Goal: Task Accomplishment & Management: Complete application form

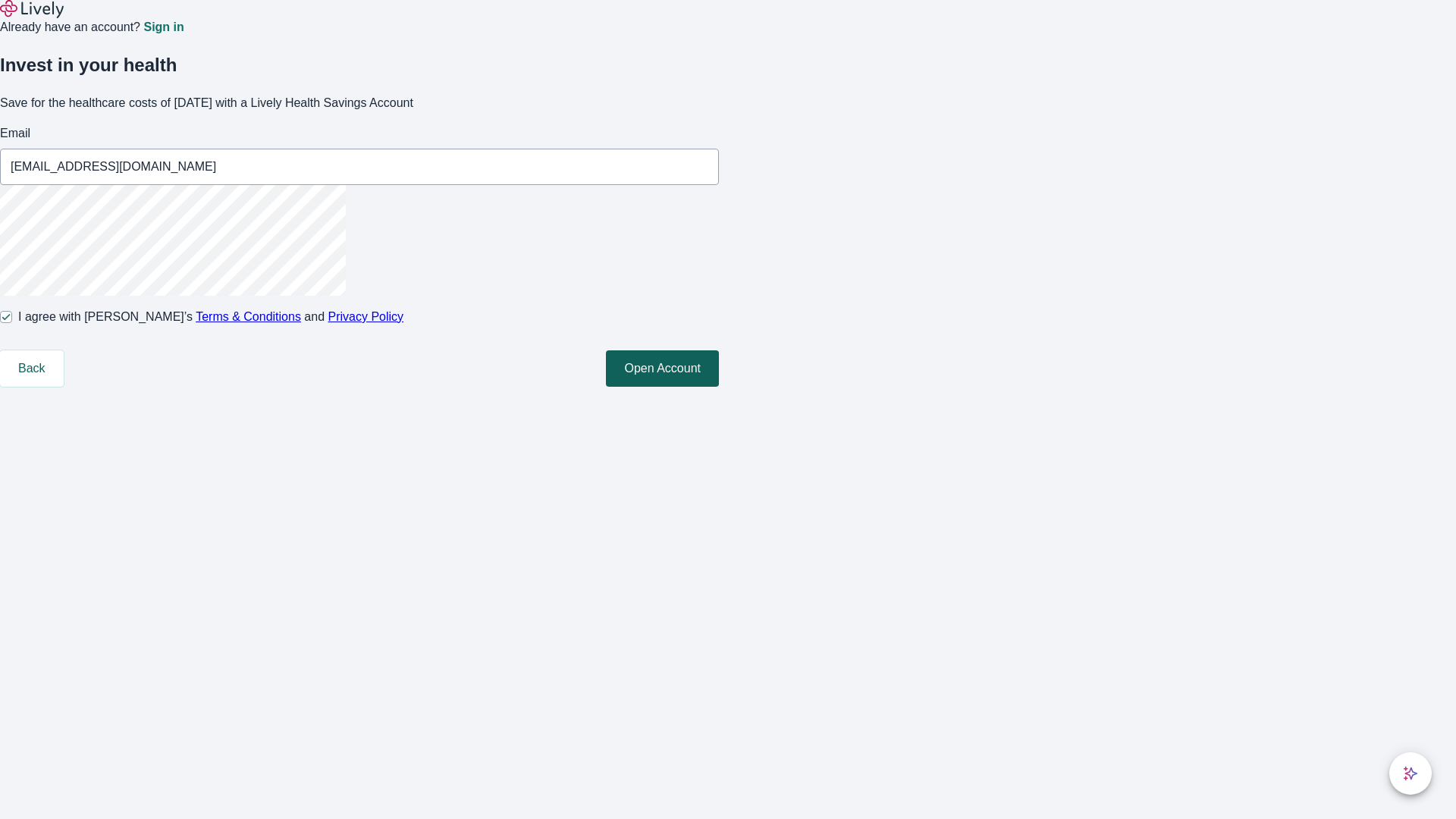
click at [719, 387] on button "Open Account" at bounding box center [662, 368] width 113 height 36
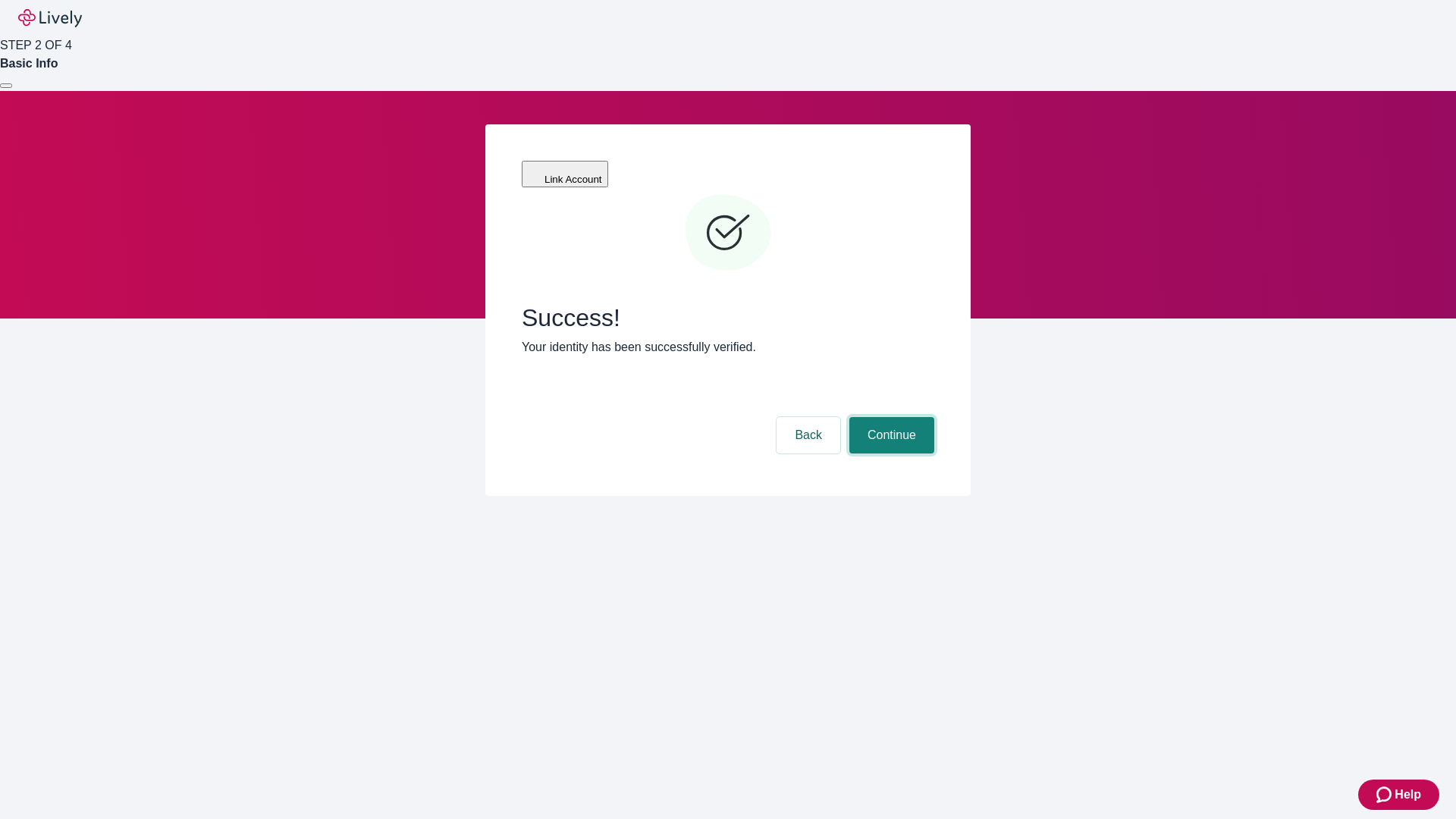
click at [890, 417] on button "Continue" at bounding box center [892, 435] width 85 height 36
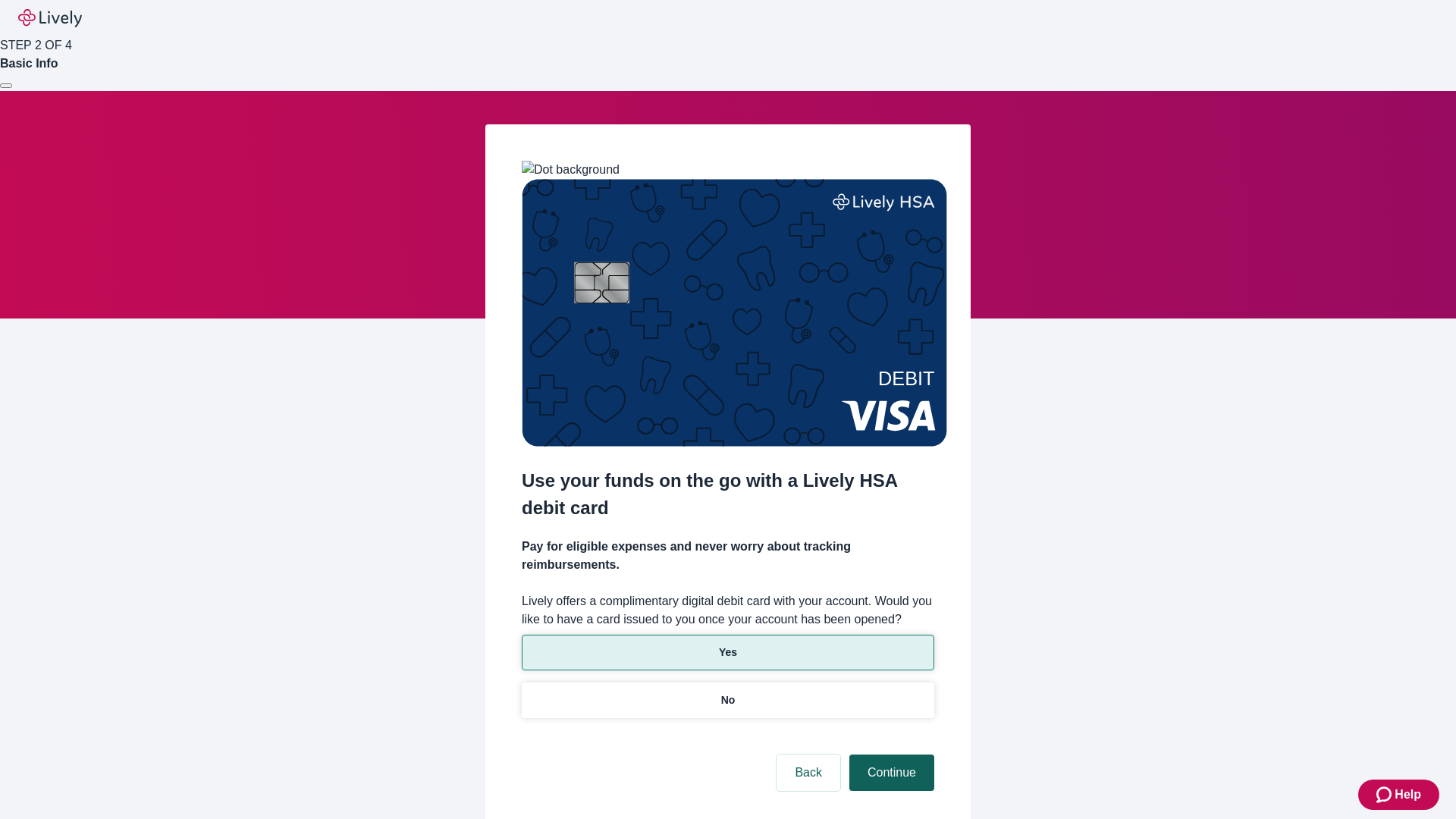
click at [727, 645] on p "Yes" at bounding box center [728, 652] width 19 height 16
click at [890, 755] on button "Continue" at bounding box center [892, 773] width 85 height 36
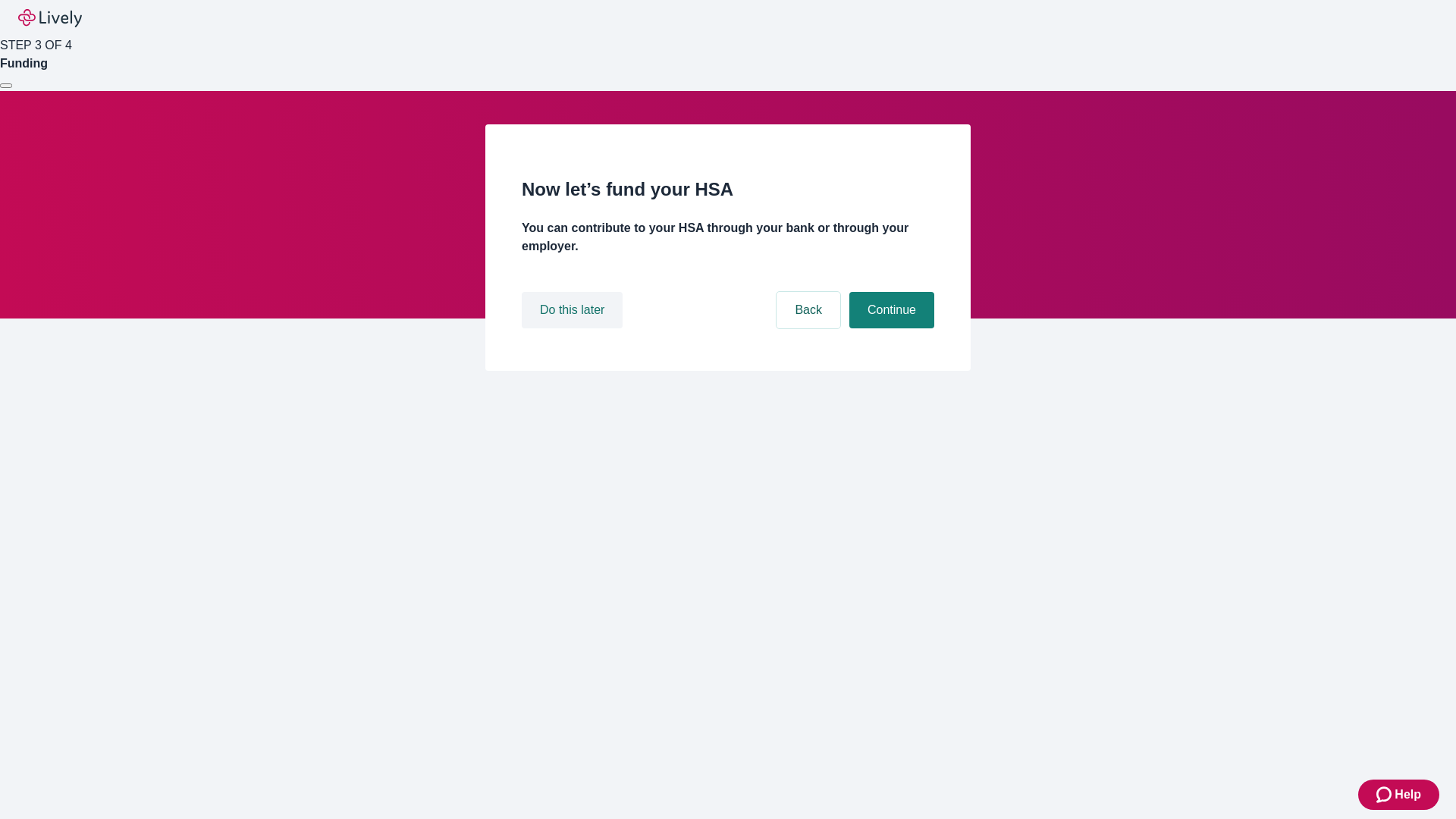
click at [574, 329] on button "Do this later" at bounding box center [572, 310] width 101 height 36
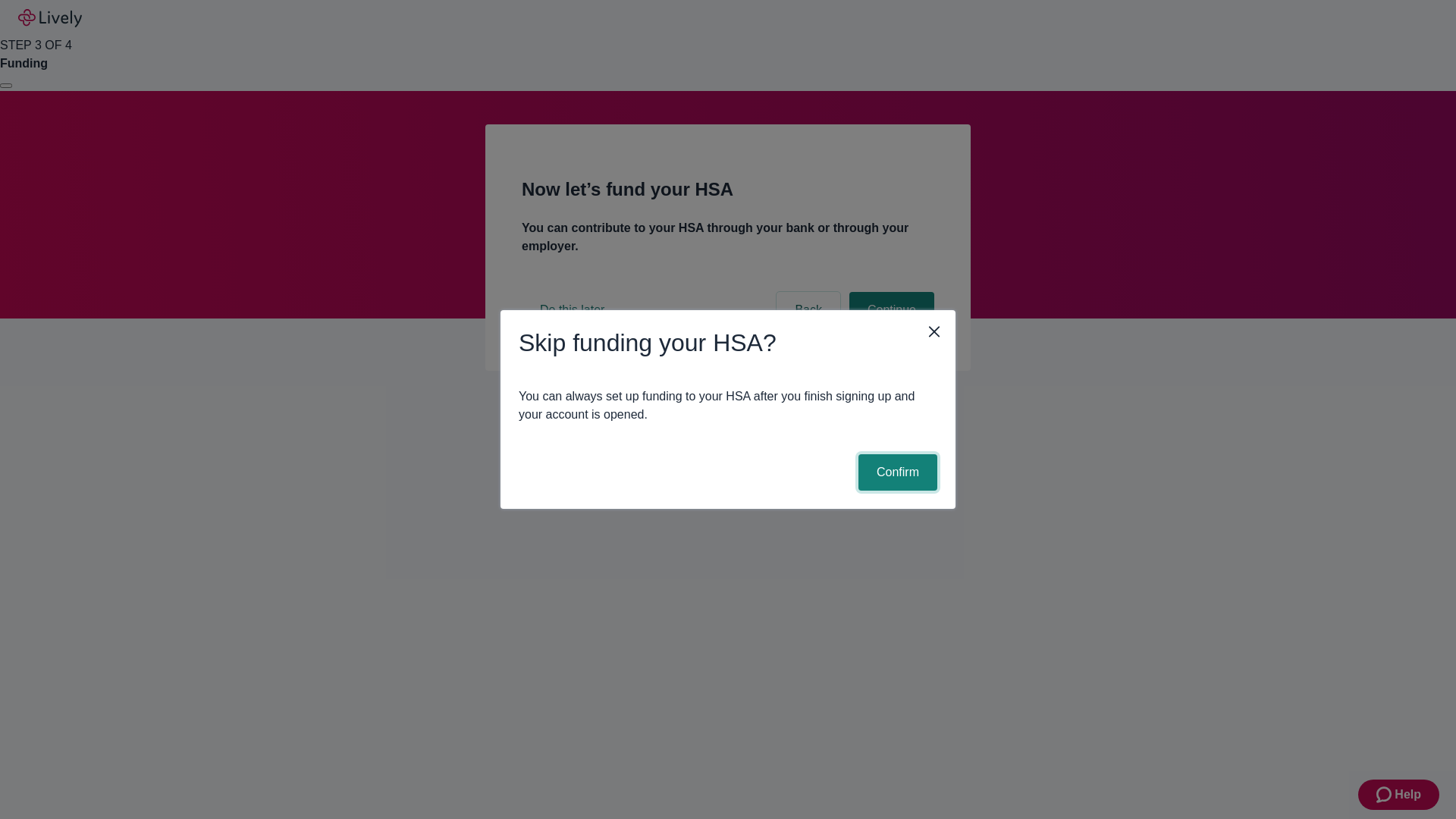
click at [895, 473] on button "Confirm" at bounding box center [897, 472] width 79 height 36
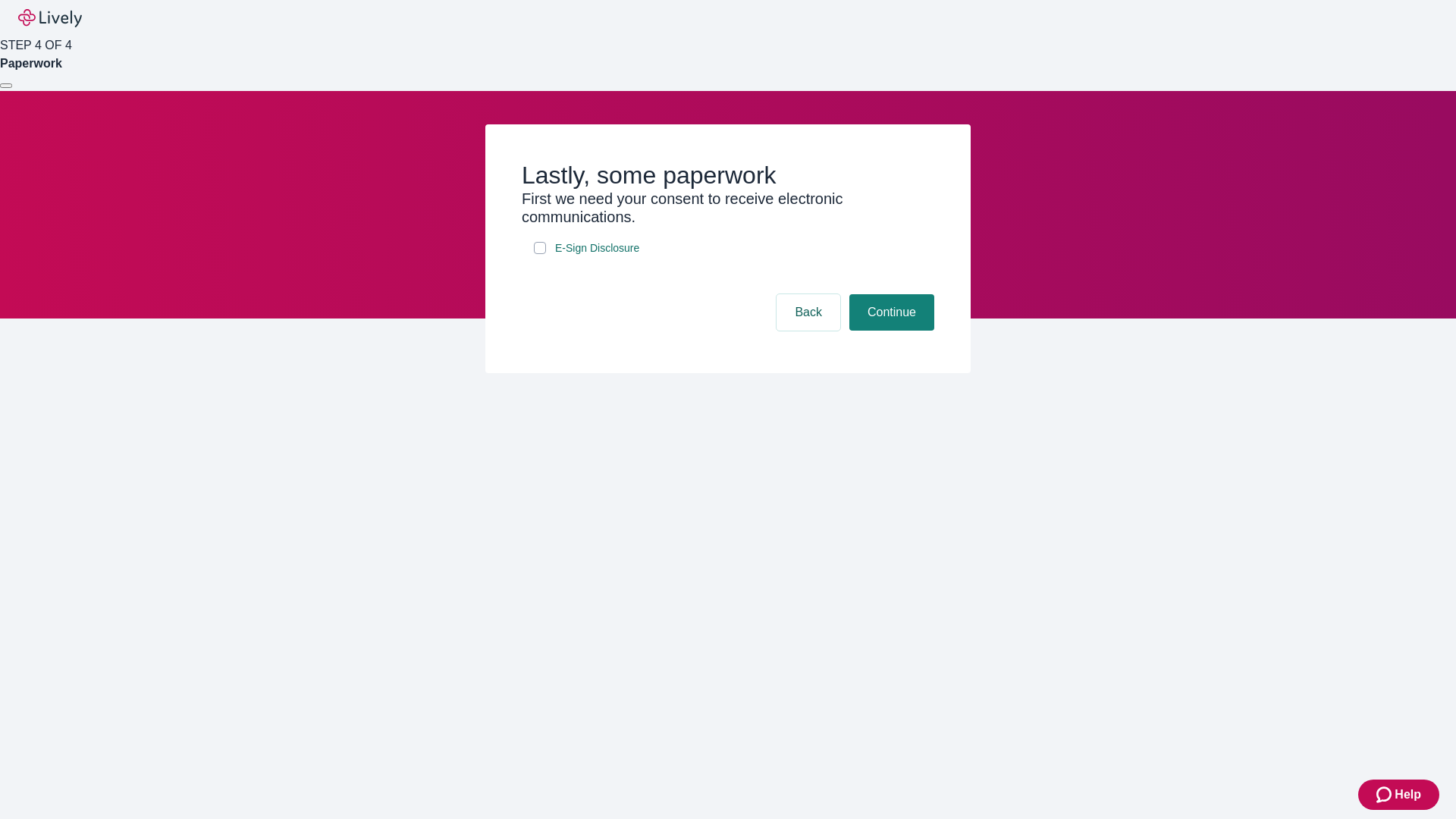
click at [540, 254] on input "E-Sign Disclosure" at bounding box center [539, 248] width 12 height 12
checkbox input "true"
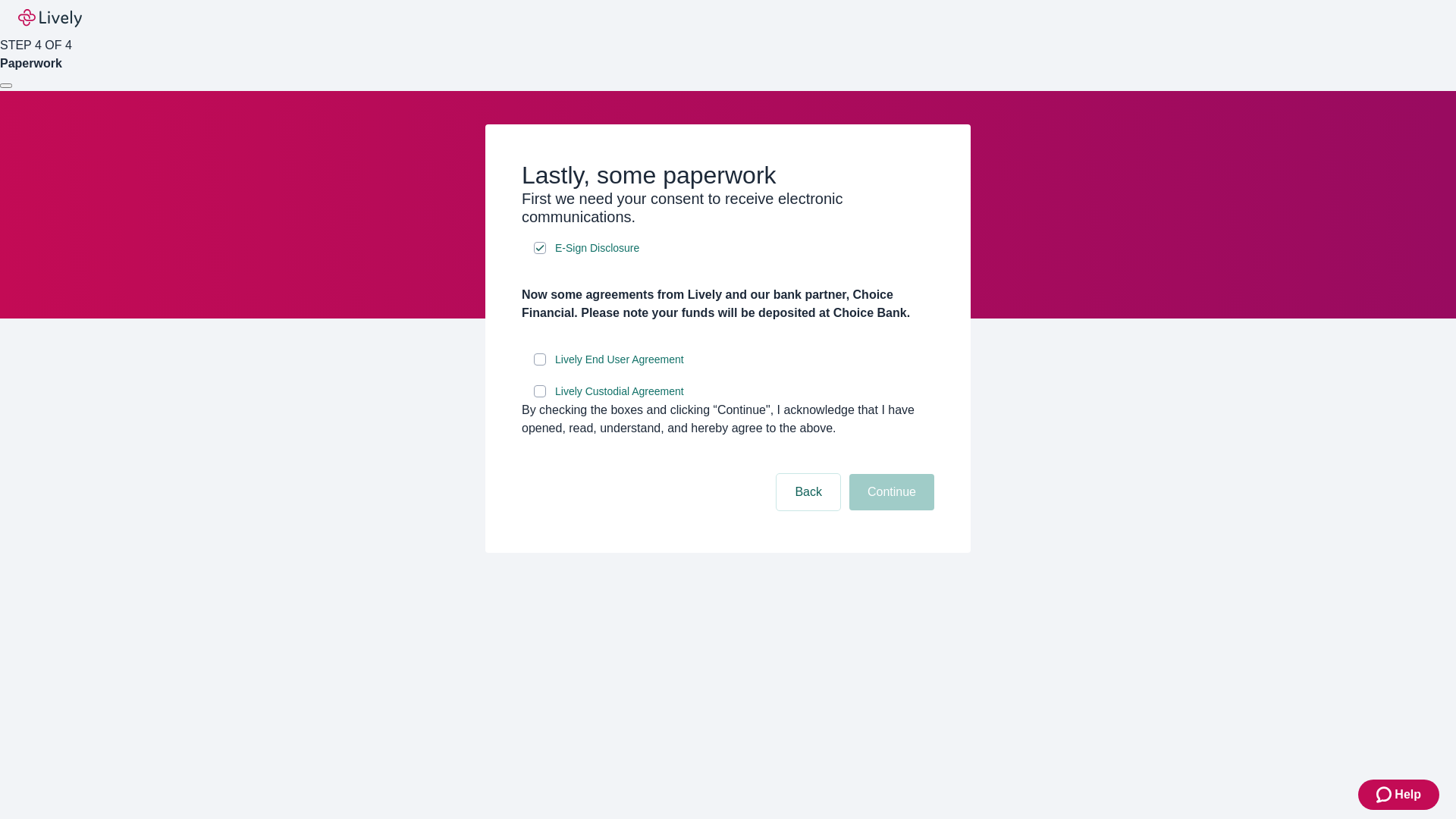
click at [540, 366] on input "Lively End User Agreement" at bounding box center [539, 359] width 12 height 12
checkbox input "true"
click at [540, 398] on input "Lively Custodial Agreement" at bounding box center [539, 391] width 12 height 12
checkbox input "true"
click at [890, 511] on button "Continue" at bounding box center [892, 491] width 85 height 36
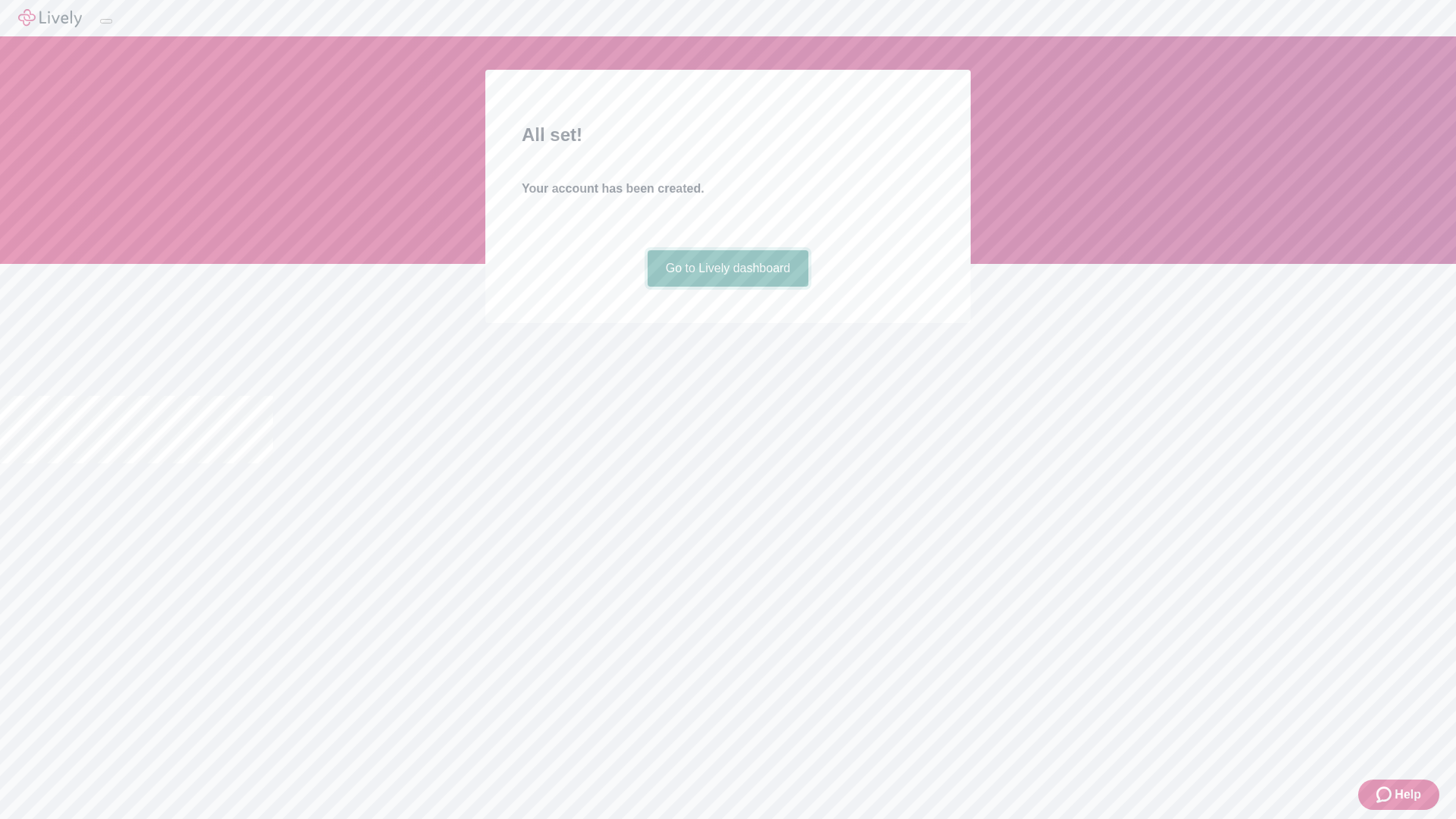
click at [727, 287] on link "Go to Lively dashboard" at bounding box center [728, 268] width 162 height 36
